Goal: Task Accomplishment & Management: Use online tool/utility

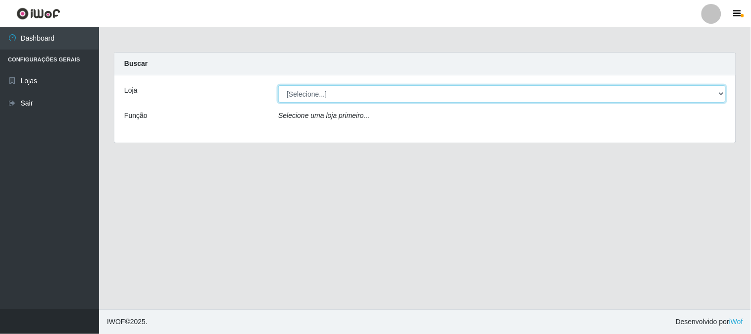
click at [698, 95] on select "[Selecione...] Casatudo BR" at bounding box center [501, 93] width 447 height 17
select select "197"
click at [278, 85] on select "[Selecione...] Casatudo BR" at bounding box center [501, 93] width 447 height 17
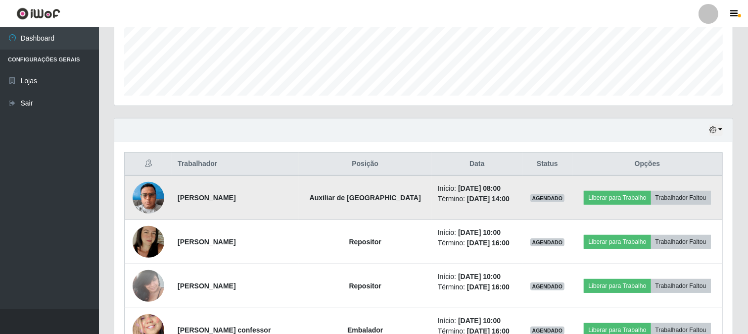
scroll to position [203, 0]
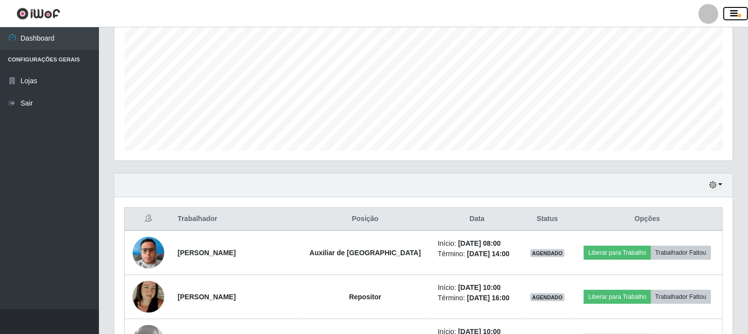
click at [738, 15] on icon "button" at bounding box center [734, 13] width 7 height 9
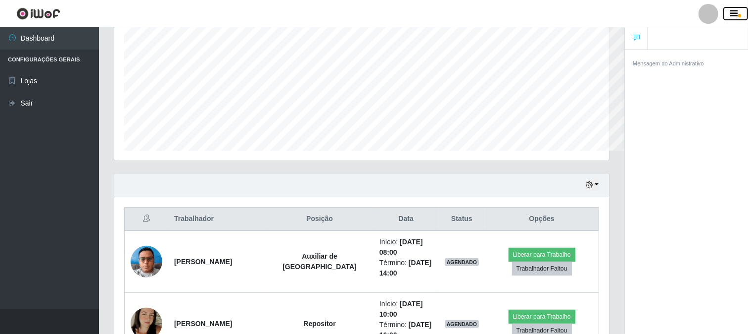
scroll to position [494788, 494498]
click at [738, 15] on icon "button" at bounding box center [734, 13] width 7 height 9
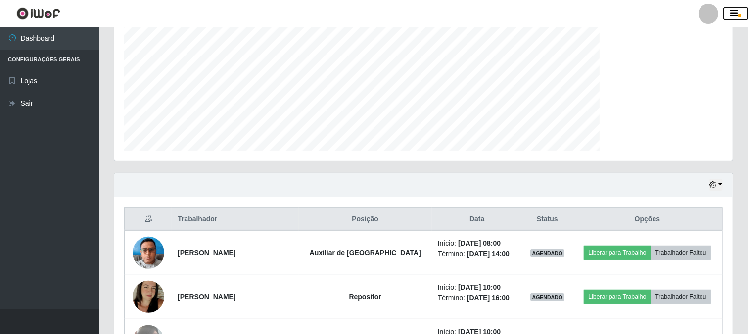
scroll to position [494788, 494375]
click at [738, 15] on icon "button" at bounding box center [734, 13] width 7 height 9
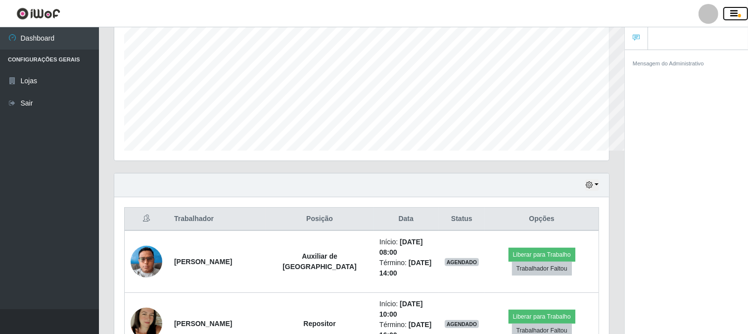
scroll to position [205, 495]
click at [738, 15] on icon "button" at bounding box center [734, 13] width 7 height 9
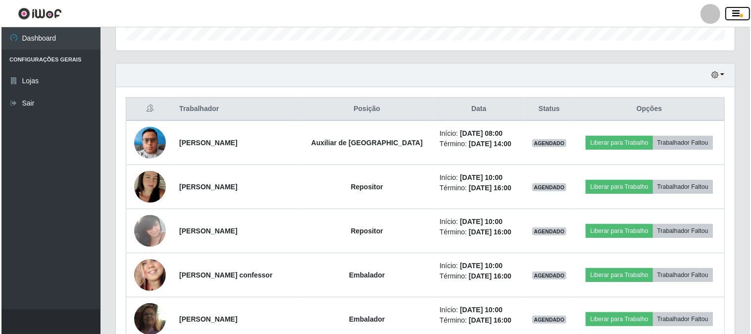
scroll to position [368, 0]
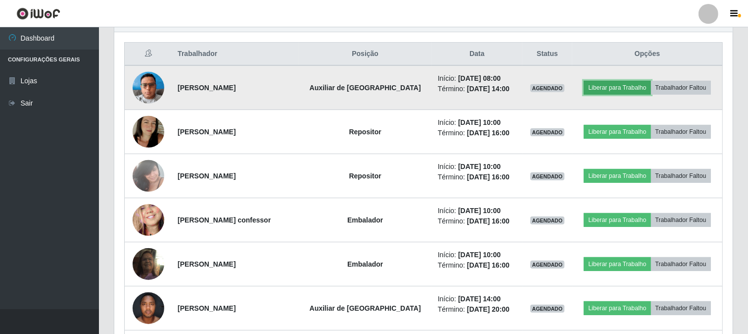
click at [616, 83] on button "Liberar para Trabalho" at bounding box center [617, 88] width 67 height 14
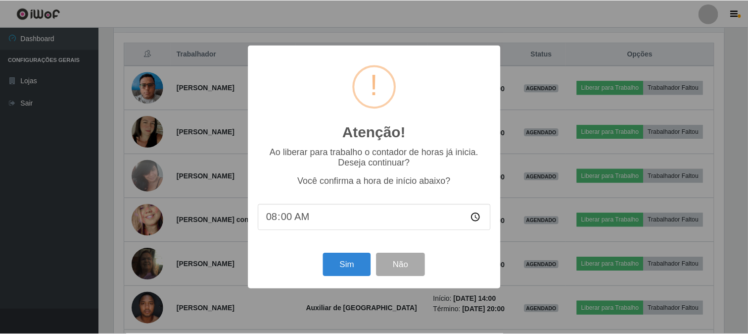
scroll to position [205, 612]
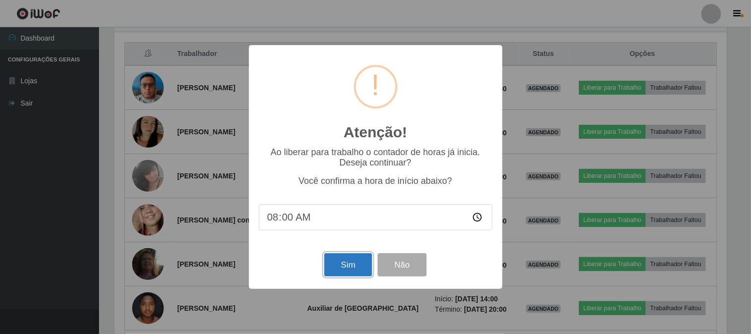
click at [354, 262] on button "Sim" at bounding box center [348, 264] width 48 height 23
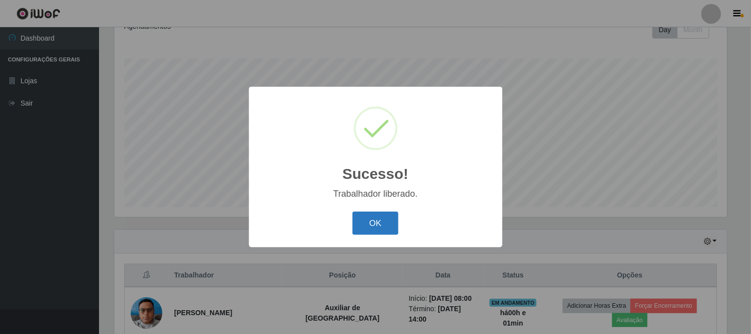
click at [395, 226] on button "OK" at bounding box center [375, 222] width 46 height 23
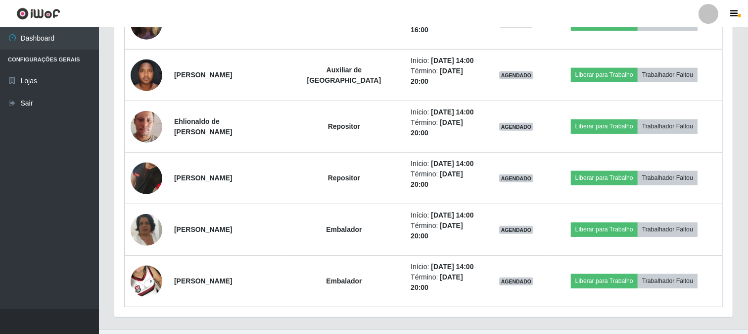
scroll to position [662, 0]
